Goal: Task Accomplishment & Management: Manage account settings

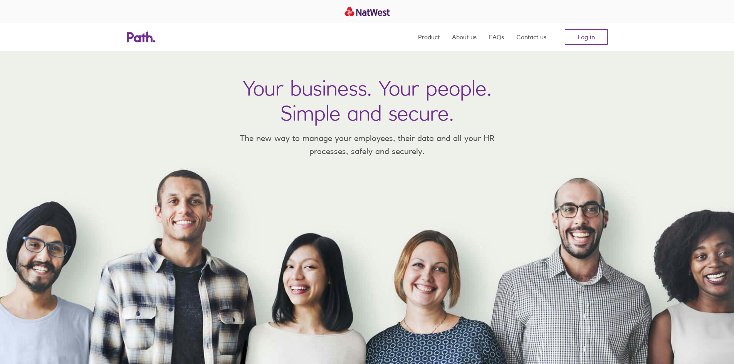
click at [568, 29] on nav "Product About us FAQs Contact us Log in" at bounding box center [513, 37] width 190 height 28
click at [581, 29] on link "Log in" at bounding box center [586, 36] width 43 height 15
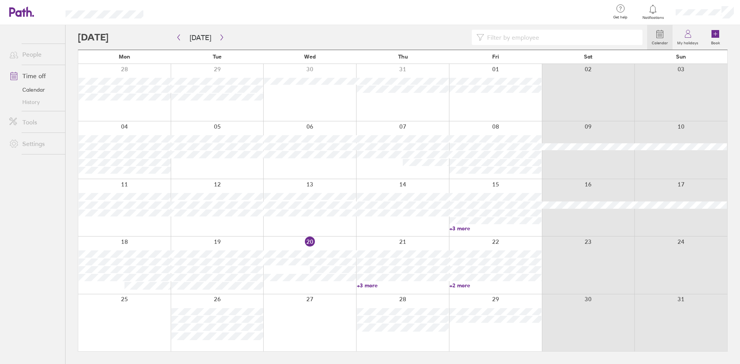
click at [366, 286] on link "+3 more" at bounding box center [403, 285] width 92 height 7
click at [13, 298] on ul "People Time off Calendar History Tools Settings" at bounding box center [32, 182] width 65 height 314
click at [465, 287] on link "+2 more" at bounding box center [496, 285] width 92 height 7
